Goal: Navigation & Orientation: Find specific page/section

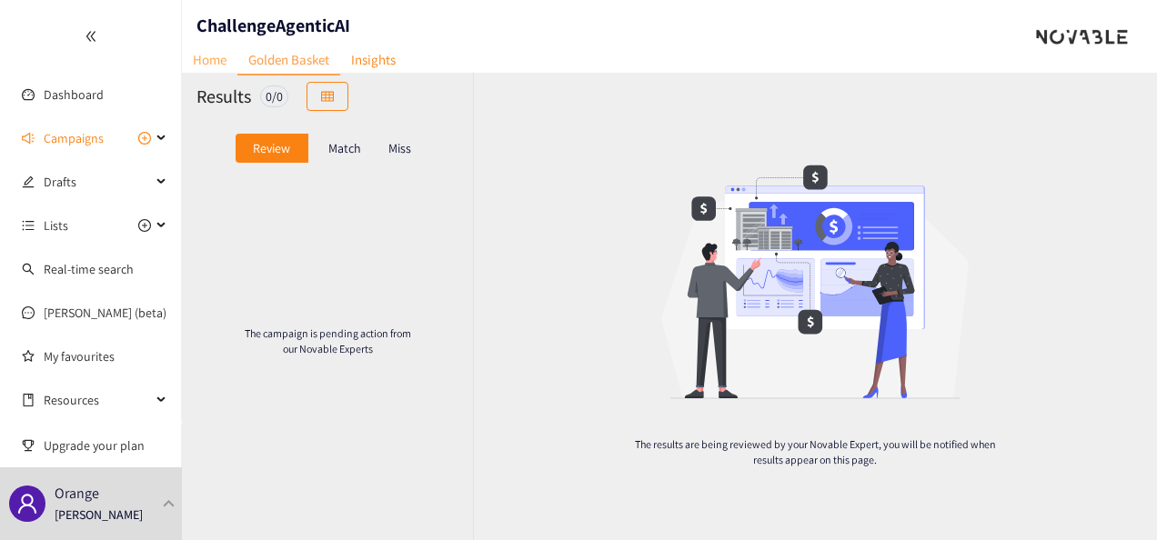
click at [204, 54] on link "Home" at bounding box center [209, 59] width 55 height 28
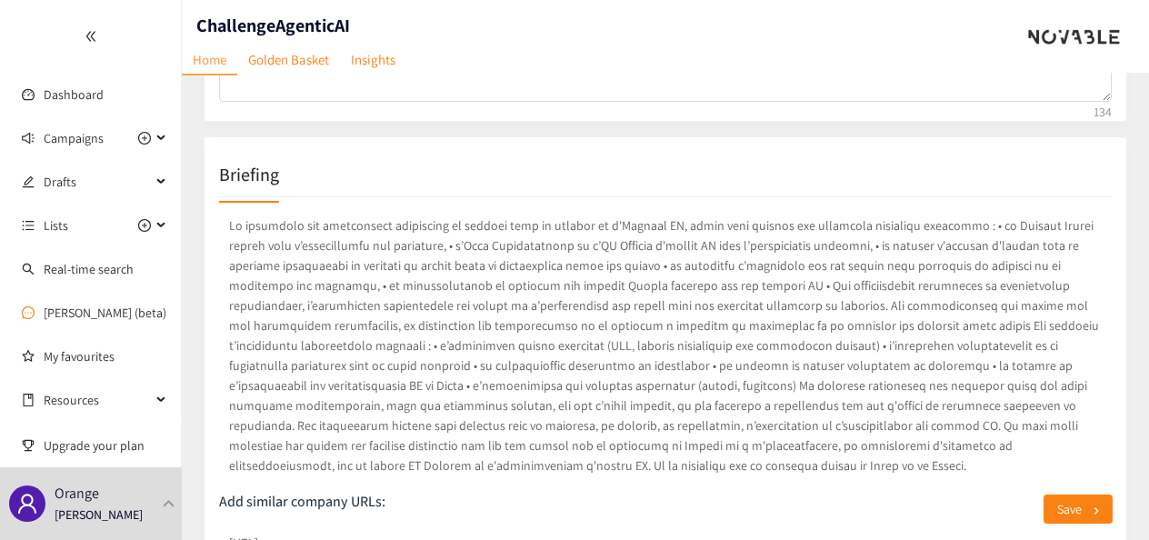
scroll to position [273, 0]
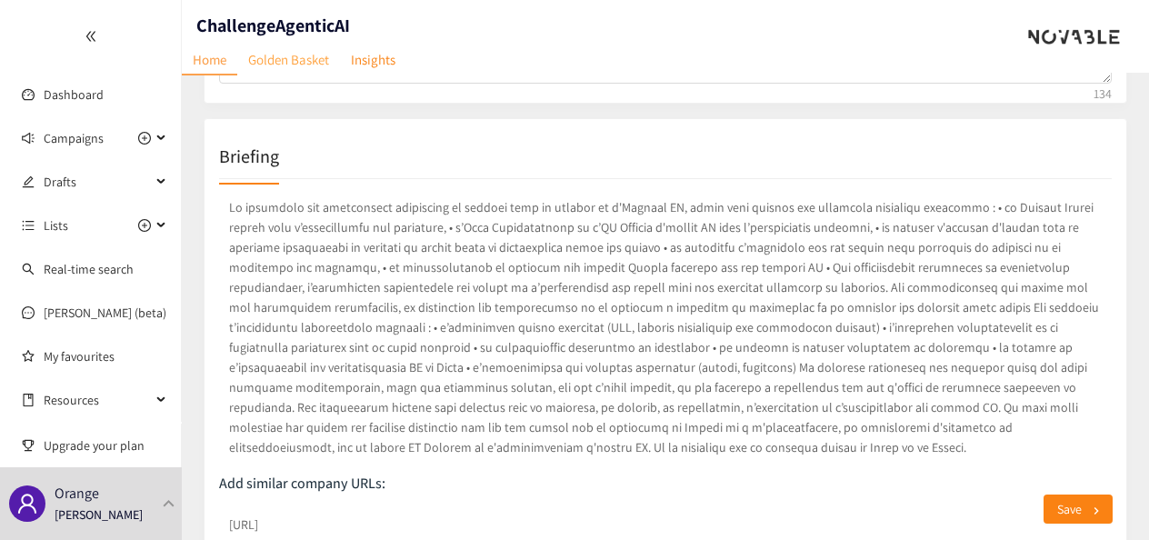
click at [304, 64] on link "Golden Basket" at bounding box center [288, 59] width 103 height 28
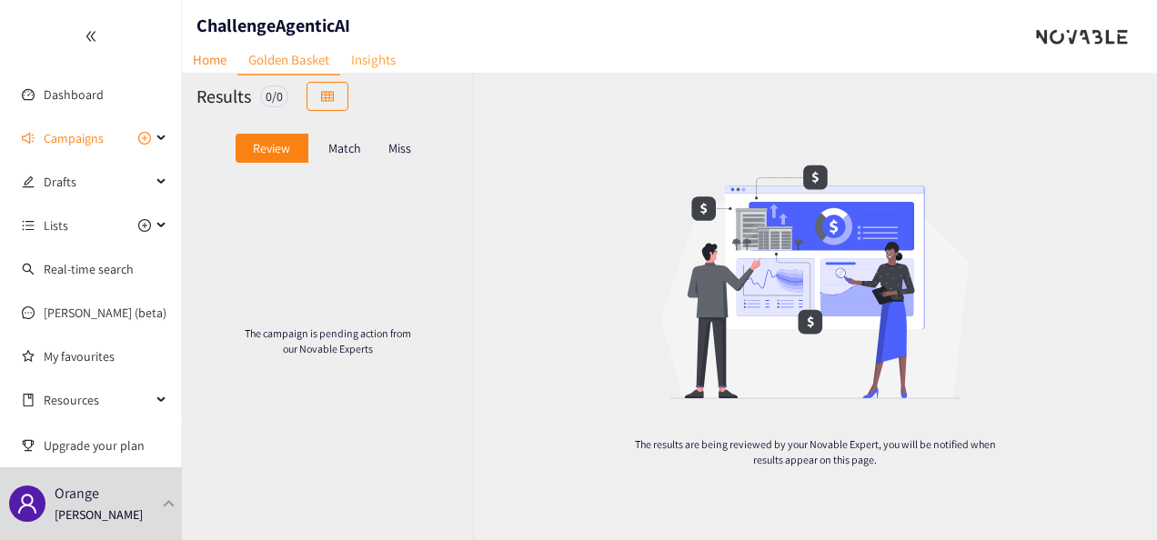
click at [373, 53] on link "Insights" at bounding box center [373, 59] width 66 height 28
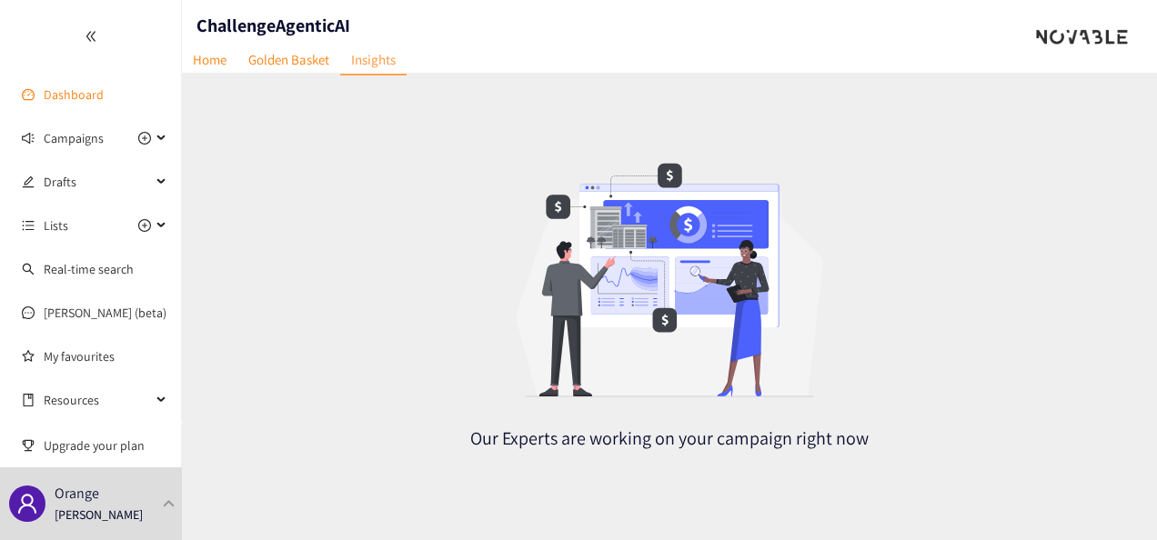
click at [78, 86] on link "Dashboard" at bounding box center [74, 94] width 60 height 16
